Goal: Navigation & Orientation: Find specific page/section

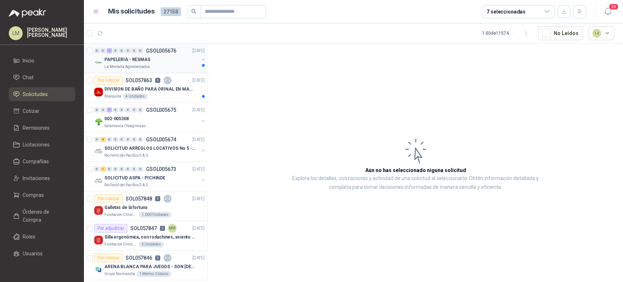
click at [201, 59] on button "button" at bounding box center [204, 60] width 6 height 6
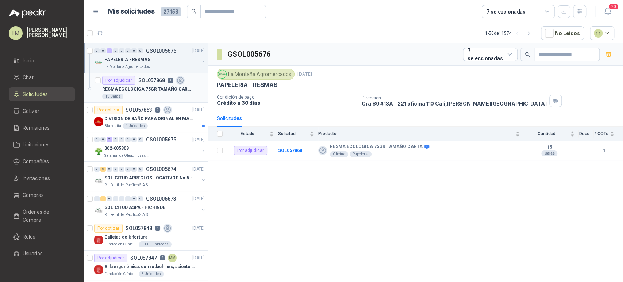
click at [142, 92] on div "RESMA ECOLOGICA 75GR TAMAÑO CARTA" at bounding box center [153, 89] width 103 height 9
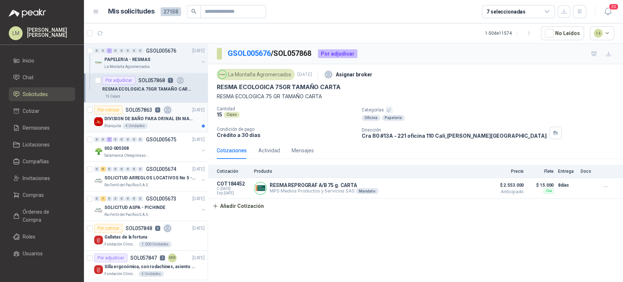
click at [175, 119] on p "DIVISION DE BAÑO PARA ORINAL EN MADERA O PLASTICA" at bounding box center [149, 118] width 91 height 7
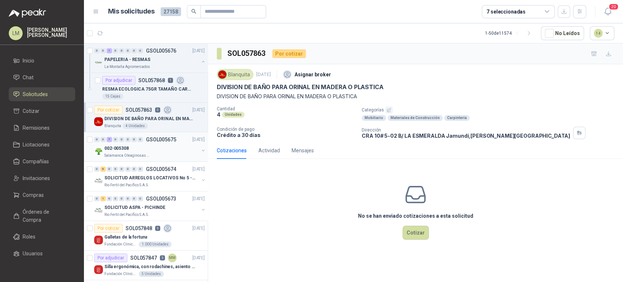
click at [121, 153] on p "Salamanca Oleaginosas SAS" at bounding box center [127, 156] width 46 height 6
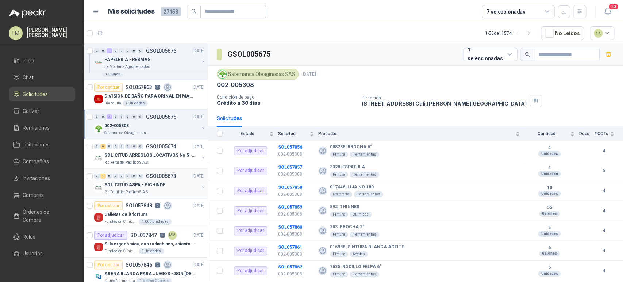
scroll to position [21, 0]
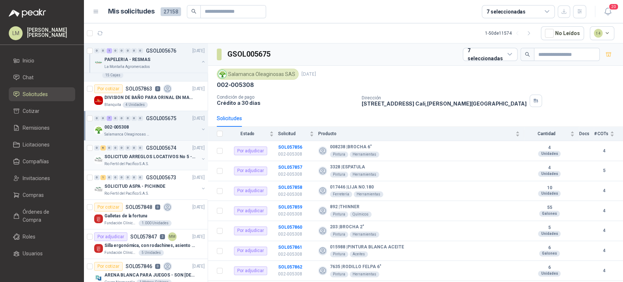
click at [148, 153] on p "SOLICITUD ARREGLOS LOCATIVOS No 5 - PICHINDE" at bounding box center [149, 156] width 91 height 7
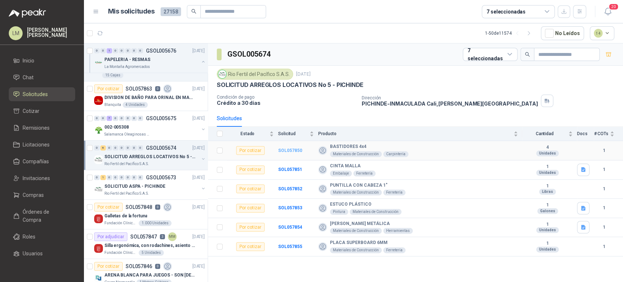
click at [295, 150] on b "SOL057850" at bounding box center [290, 150] width 24 height 5
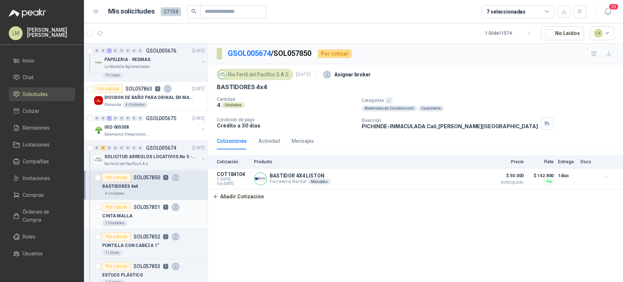
click at [157, 205] on p "SOL057851" at bounding box center [147, 207] width 27 height 5
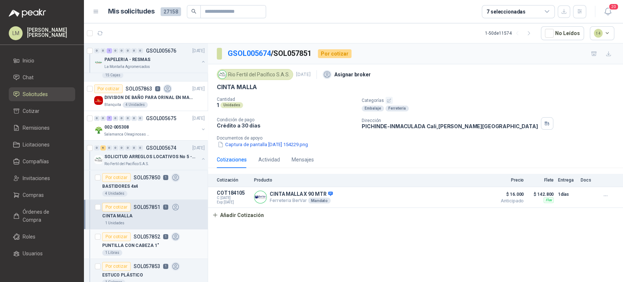
click at [152, 247] on p "PUNTILLA CON CABEZA 1"" at bounding box center [130, 245] width 57 height 7
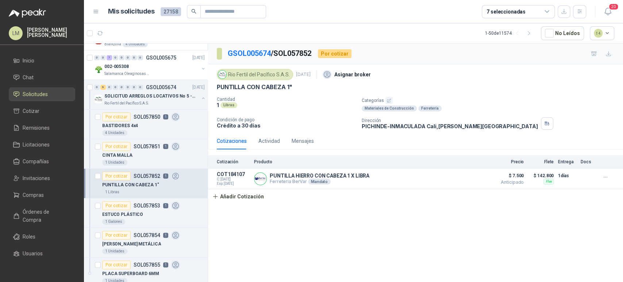
scroll to position [83, 0]
click at [150, 218] on div "1 Galones" at bounding box center [153, 221] width 103 height 6
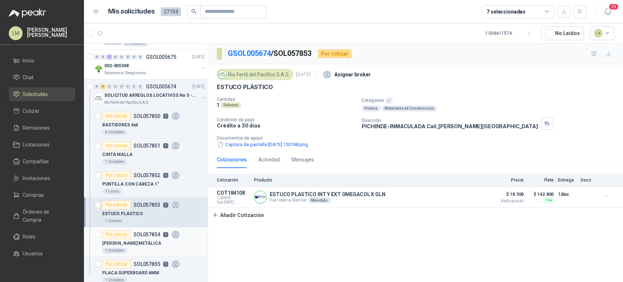
click at [150, 240] on div "[PERSON_NAME] METÁLICA" at bounding box center [153, 243] width 103 height 9
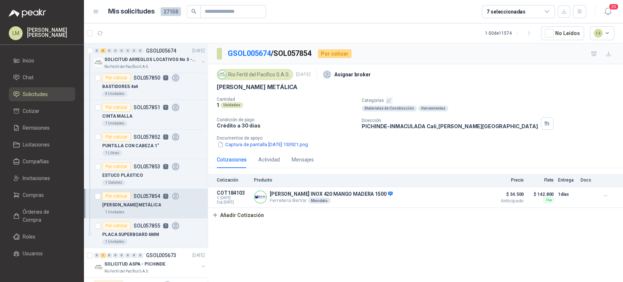
scroll to position [121, 0]
click at [133, 234] on p "PLACA SUPERBOARD 6MM" at bounding box center [130, 234] width 57 height 7
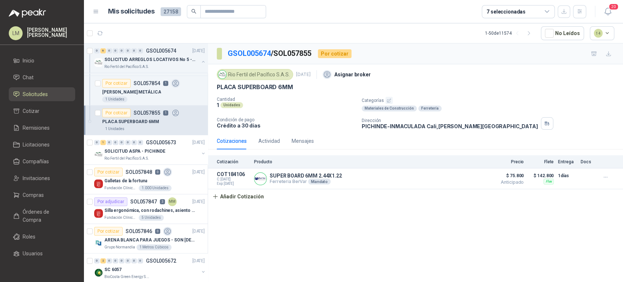
scroll to position [234, 0]
click at [201, 152] on button "button" at bounding box center [204, 153] width 6 height 6
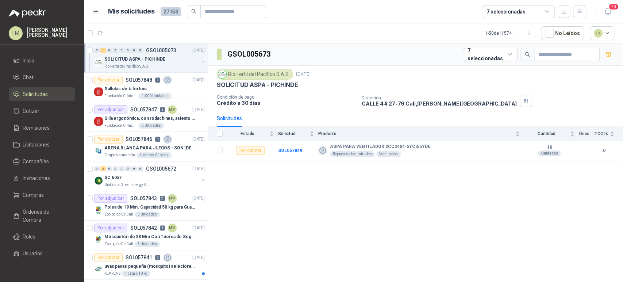
scroll to position [357, 0]
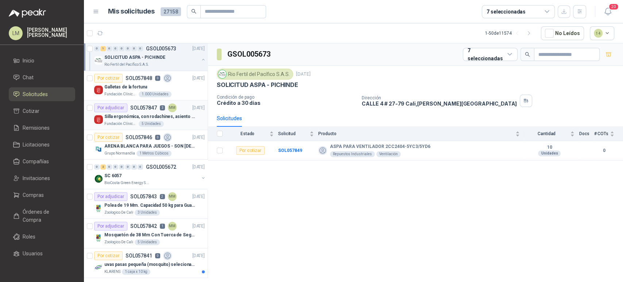
click at [150, 113] on p "Silla ergonómica, con rodachines, asiento ajustable en altura, espaldar alto," at bounding box center [149, 116] width 91 height 7
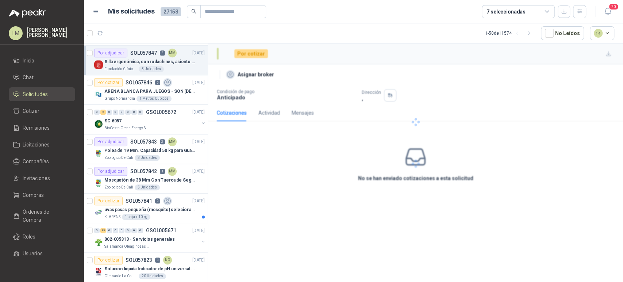
scroll to position [415, 0]
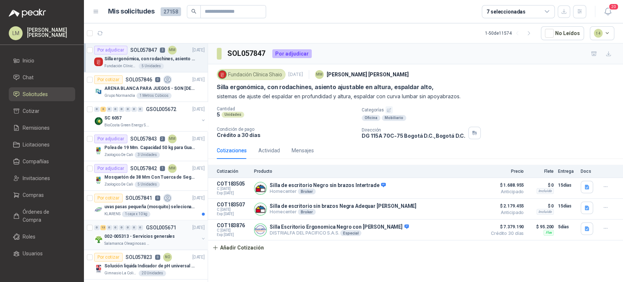
click at [128, 239] on div "002-005313 - Servicios generales" at bounding box center [151, 236] width 95 height 9
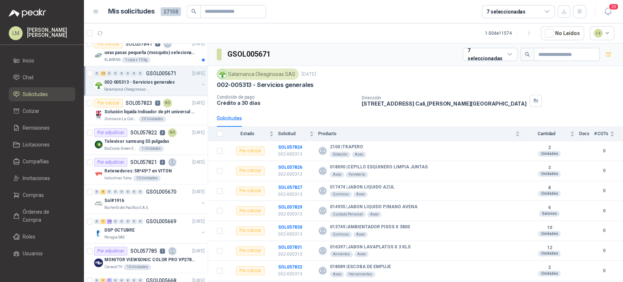
scroll to position [618, 0]
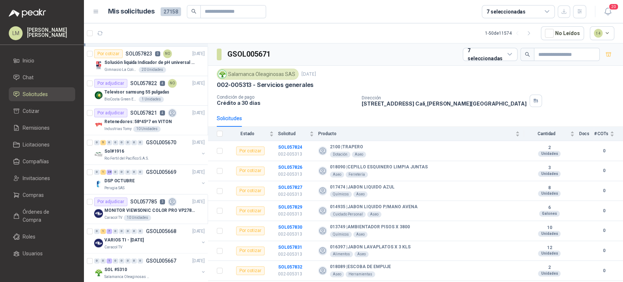
click at [530, 10] on div "7 seleccionadas" at bounding box center [518, 11] width 73 height 13
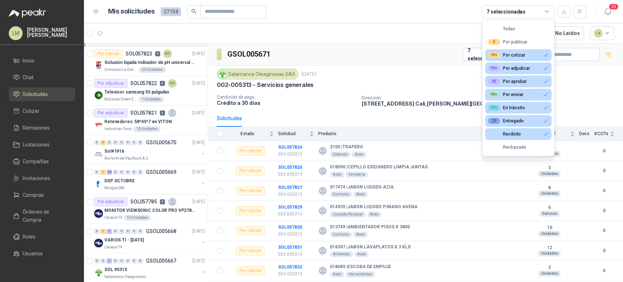
click at [381, 35] on article "1 - 50 de 11574 No Leídos 14" at bounding box center [353, 33] width 539 height 20
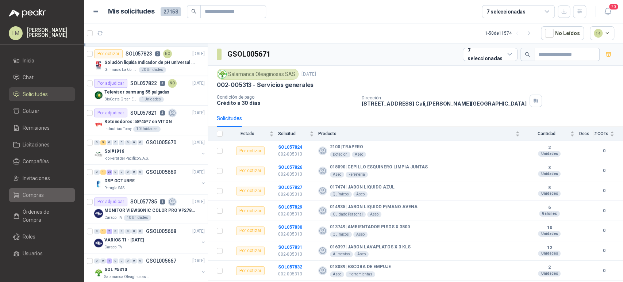
click at [28, 199] on span "Compras" at bounding box center [33, 195] width 21 height 8
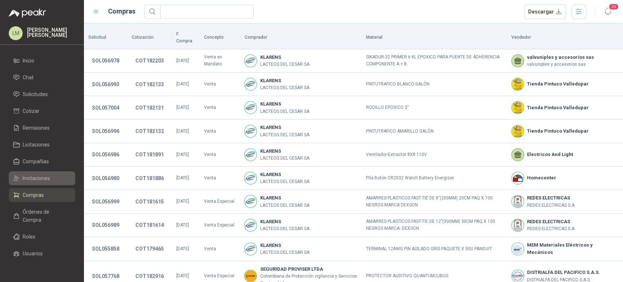
click at [39, 182] on span "Invitaciones" at bounding box center [36, 178] width 27 height 8
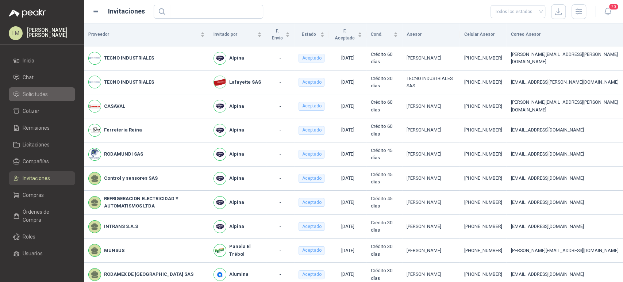
click at [46, 95] on span "Solicitudes" at bounding box center [35, 94] width 25 height 8
